Goal: Task Accomplishment & Management: Manage account settings

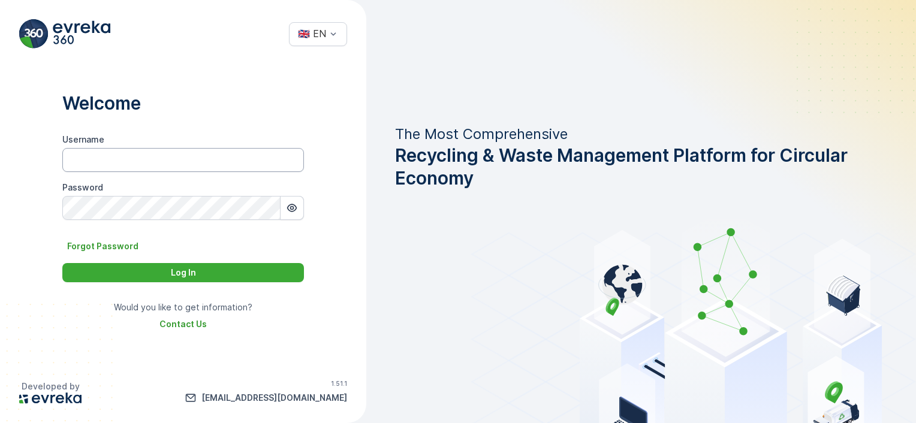
click at [170, 162] on input "Username" at bounding box center [183, 160] width 242 height 24
click at [157, 152] on input "Username" at bounding box center [183, 160] width 242 height 24
paste input "nigel.gittins@greyhound.com"
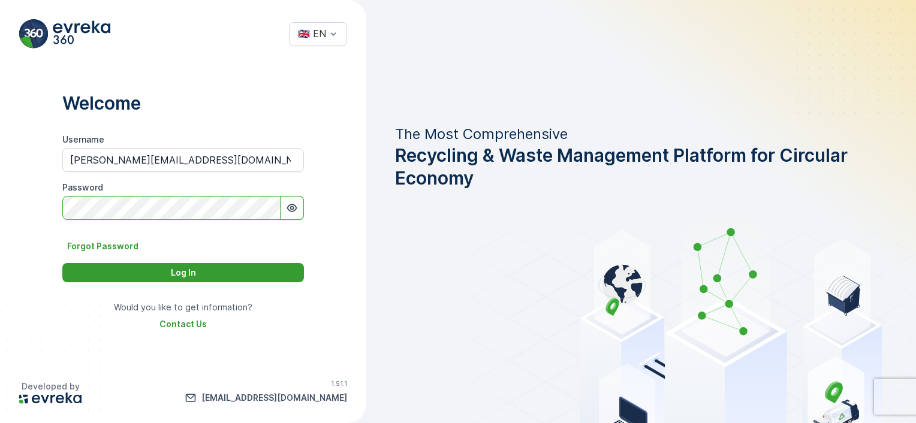
click at [139, 269] on div "Log In" at bounding box center [183, 273] width 227 height 12
click at [214, 159] on input "nigel.gittins@greyhound.com" at bounding box center [183, 160] width 242 height 24
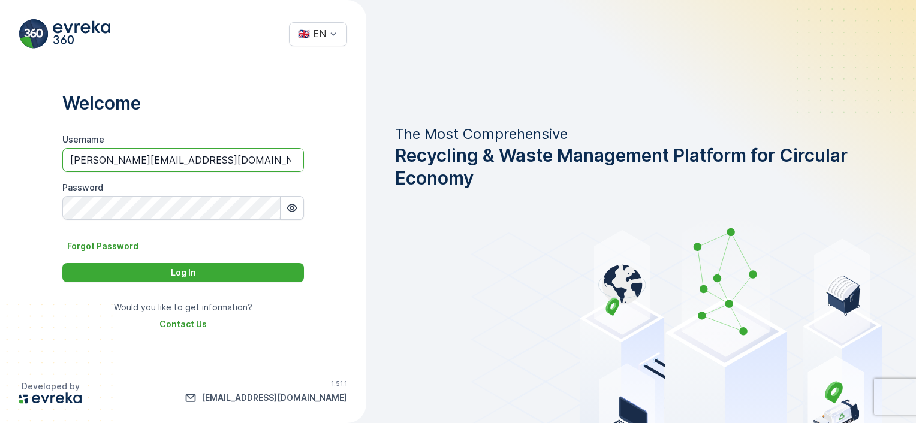
click at [70, 159] on input "nigel.gittins@greyhound.com" at bounding box center [183, 160] width 242 height 24
click at [294, 210] on icon "button" at bounding box center [292, 208] width 12 height 12
click at [177, 156] on input "nigel.gittins@greyhound.com" at bounding box center [183, 160] width 242 height 24
click at [164, 270] on div "Log In" at bounding box center [183, 273] width 227 height 12
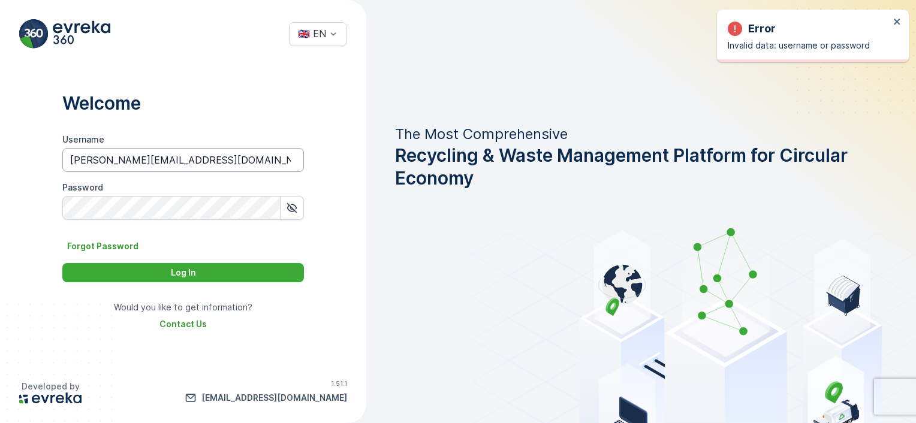
click at [219, 157] on input "nigel.gittins@greyhoundrecycling.com" at bounding box center [183, 160] width 242 height 24
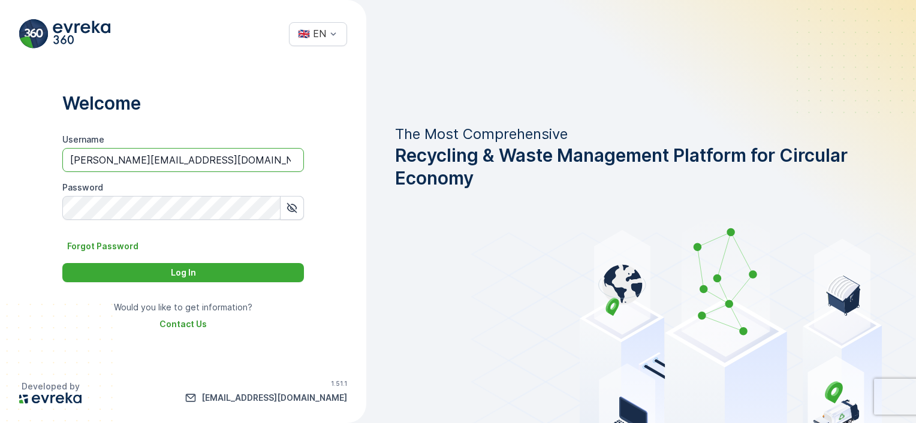
type input "nigel.gittins@greyhound.com"
